Goal: Information Seeking & Learning: Learn about a topic

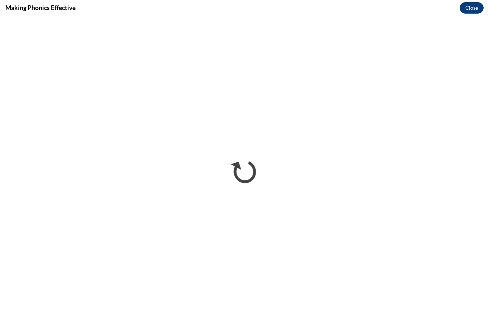
scroll to position [555, 0]
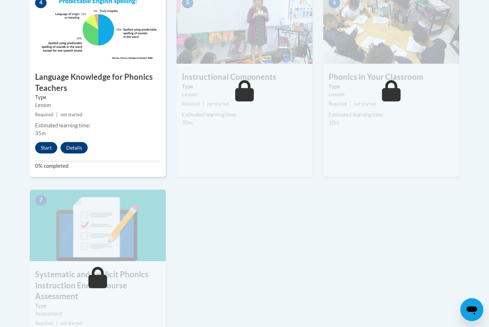
scroll to position [435, 0]
